Goal: Transaction & Acquisition: Purchase product/service

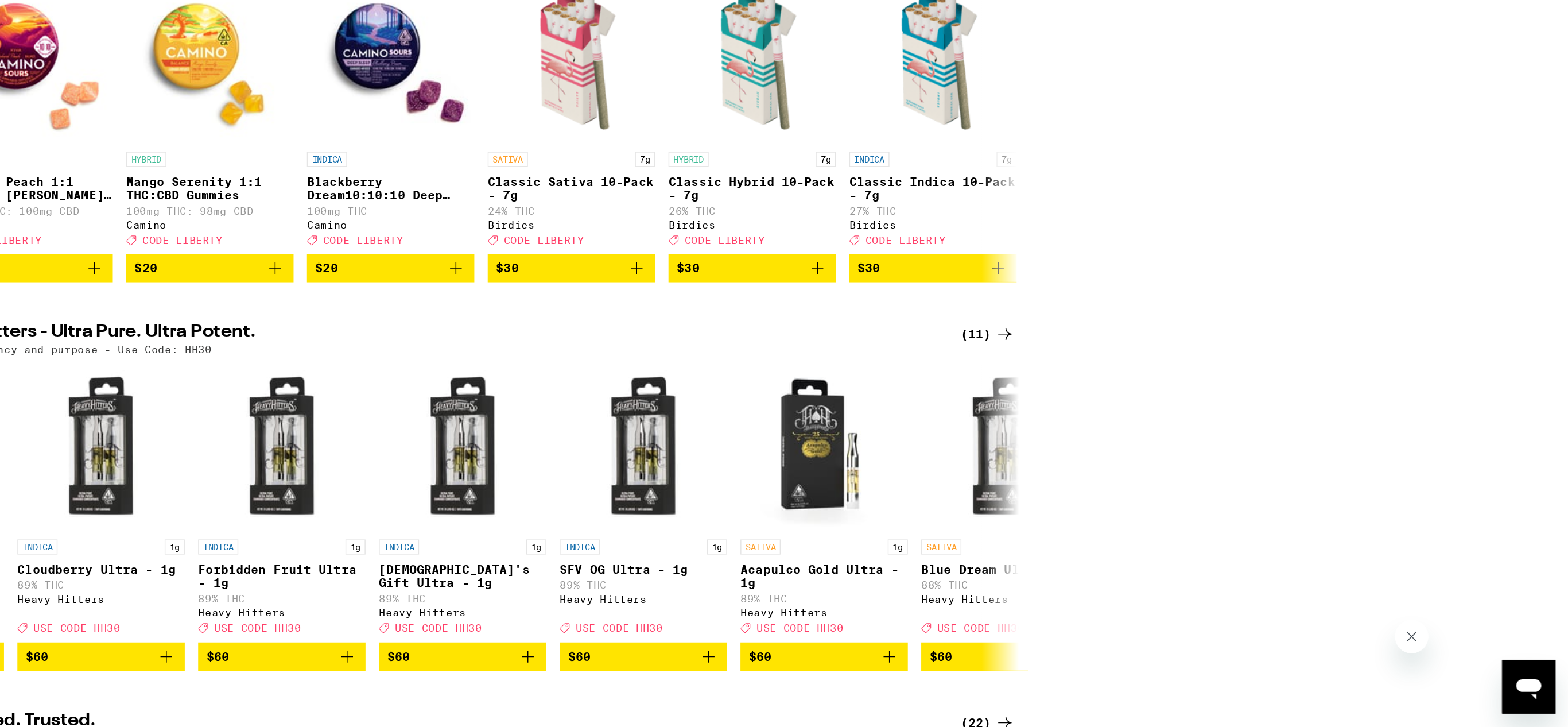
scroll to position [19, 0]
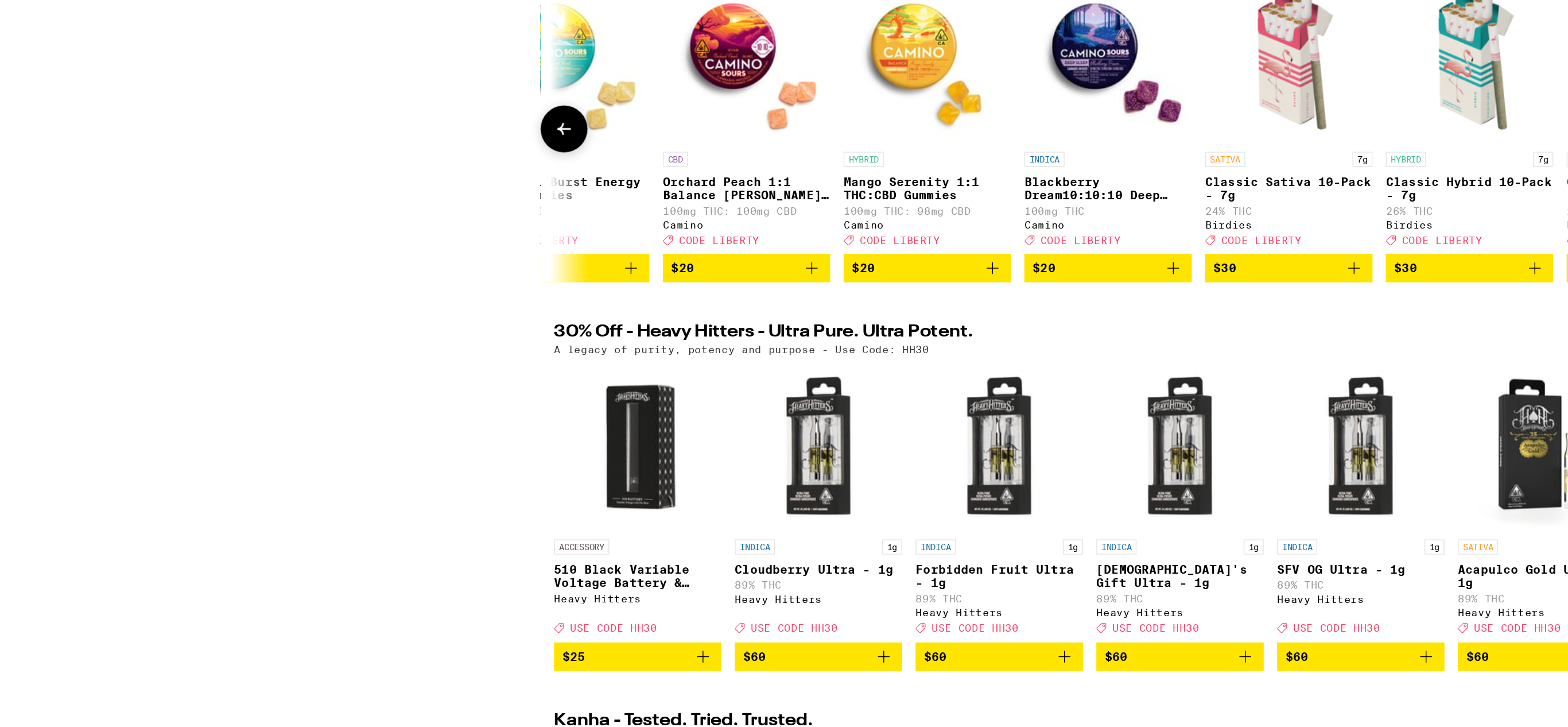
click at [387, 332] on button at bounding box center [387, 317] width 32 height 32
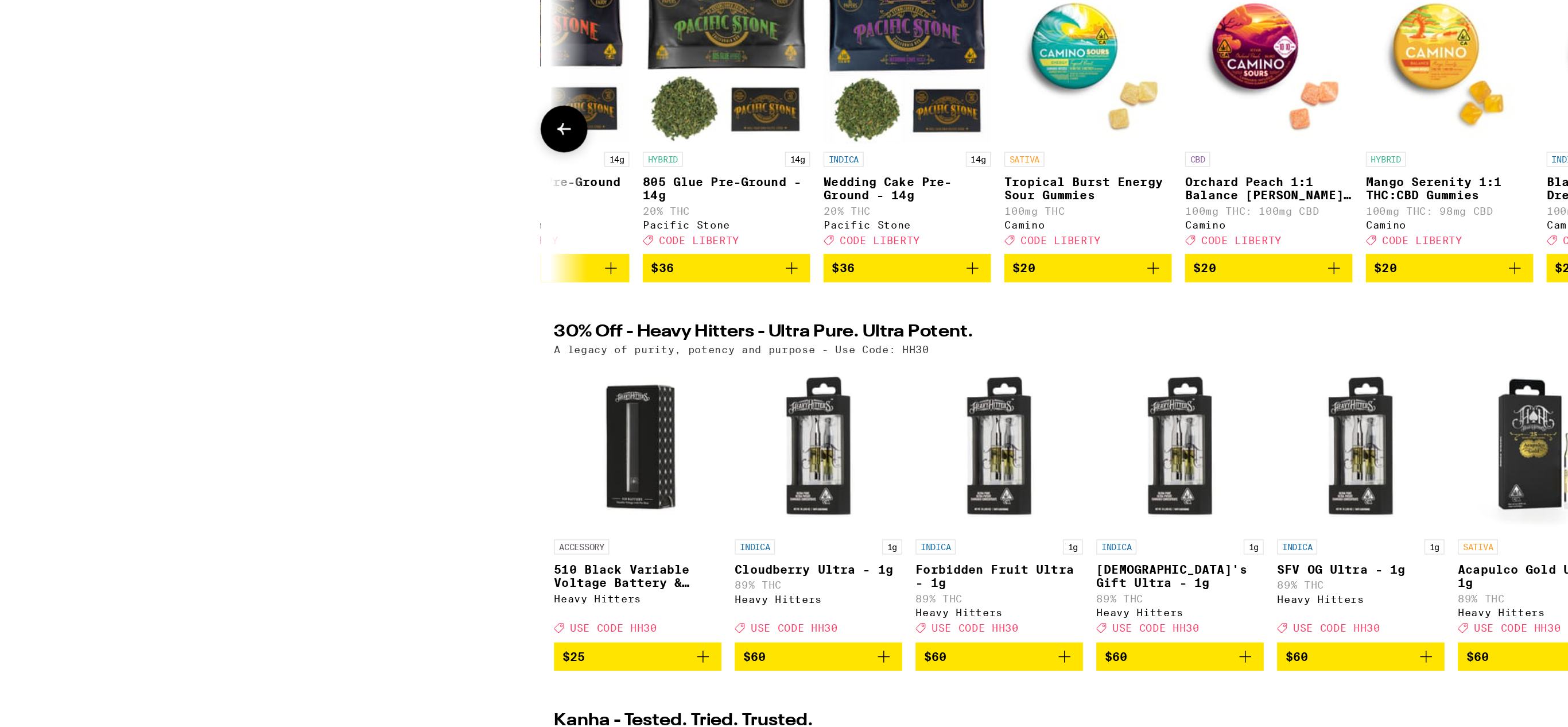
scroll to position [0, 0]
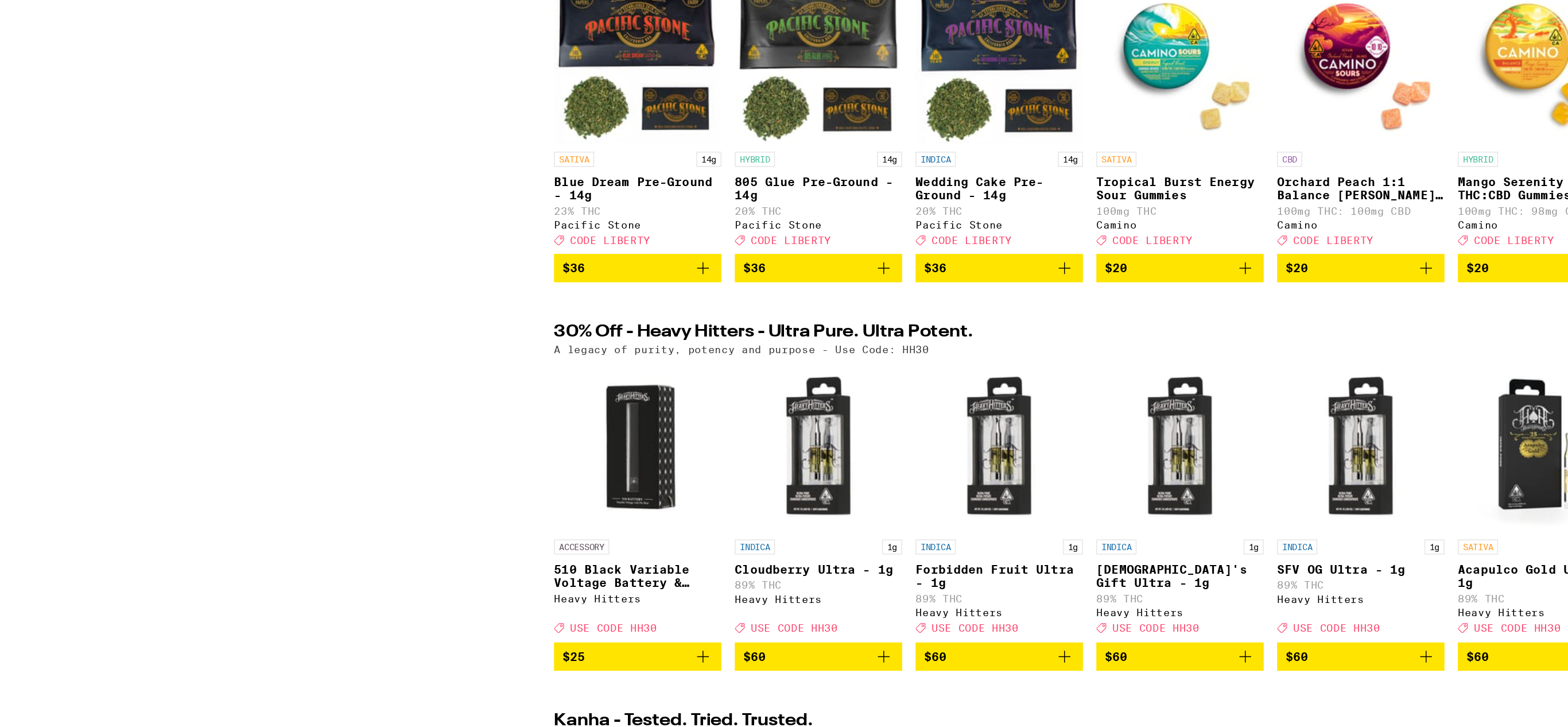
click at [387, 332] on div at bounding box center [387, 317] width 32 height 32
click at [390, 341] on p "SATIVA" at bounding box center [394, 337] width 27 height 11
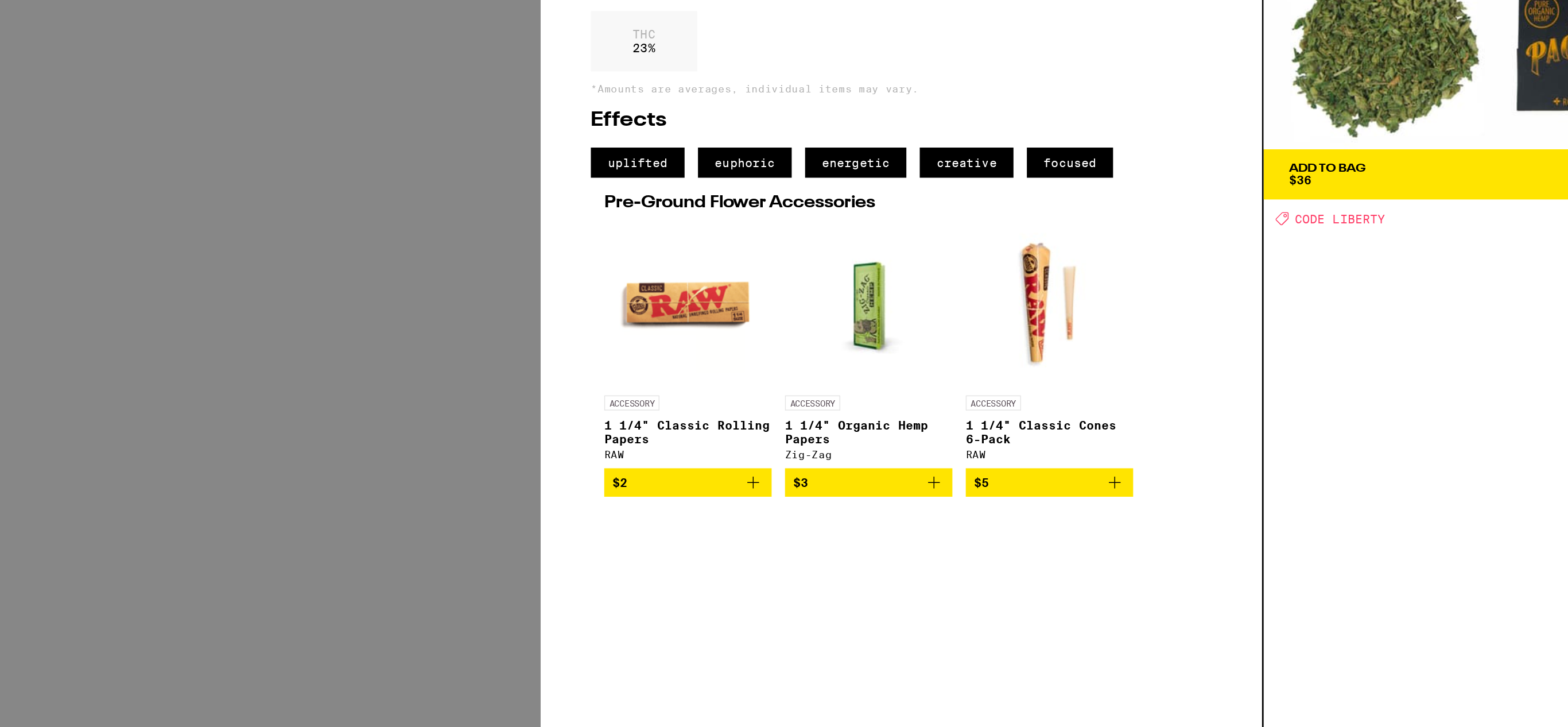
scroll to position [17, 0]
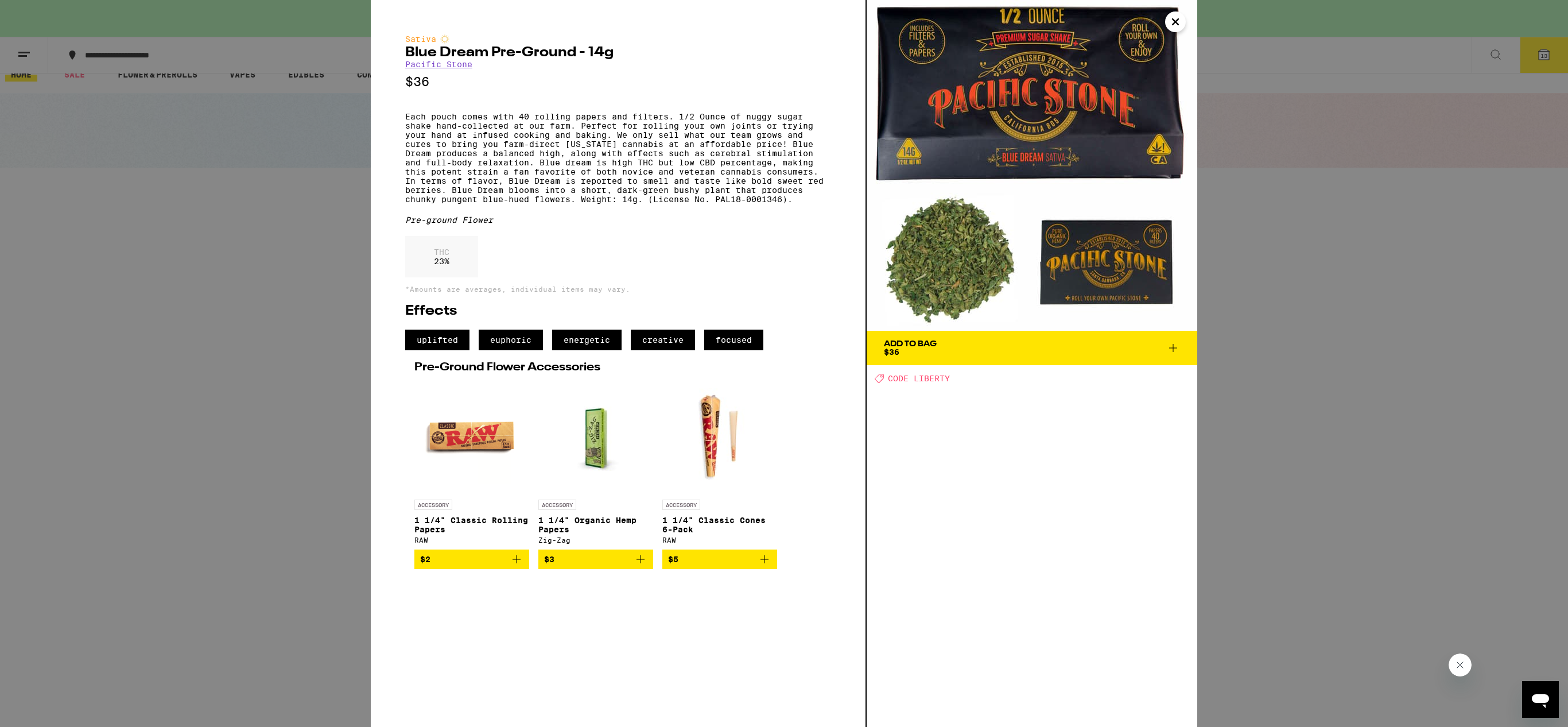
click at [244, 264] on div "Sativa Blue Dream Pre-Ground - 14g Pacific Stone $36 Each pouch comes with 40 r…" at bounding box center [784, 364] width 1568 height 727
